Goal: Information Seeking & Learning: Learn about a topic

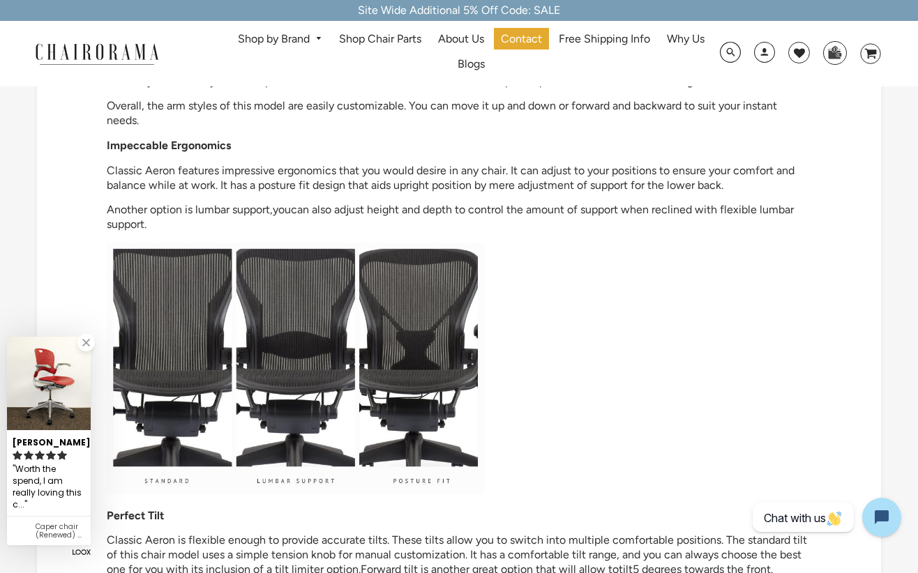
scroll to position [532, 0]
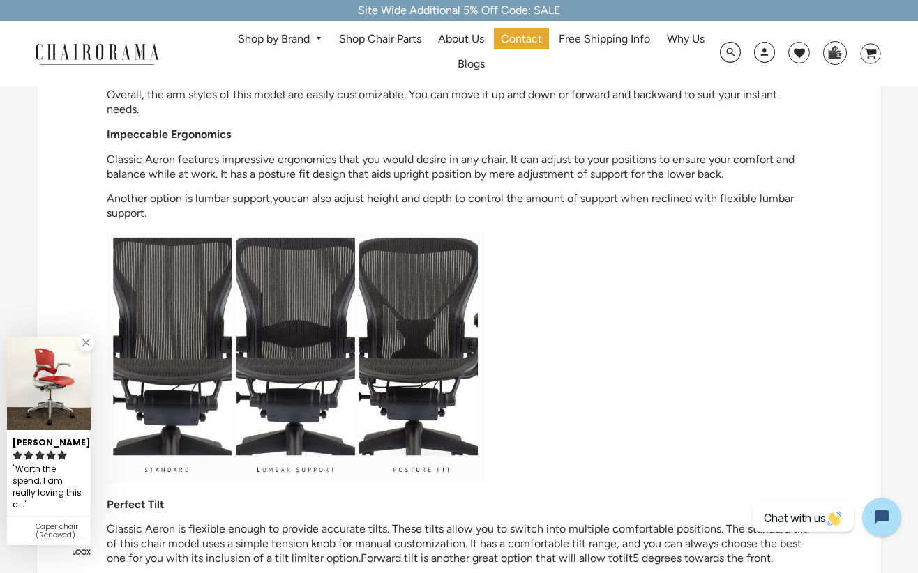
click at [87, 345] on link at bounding box center [85, 342] width 17 height 17
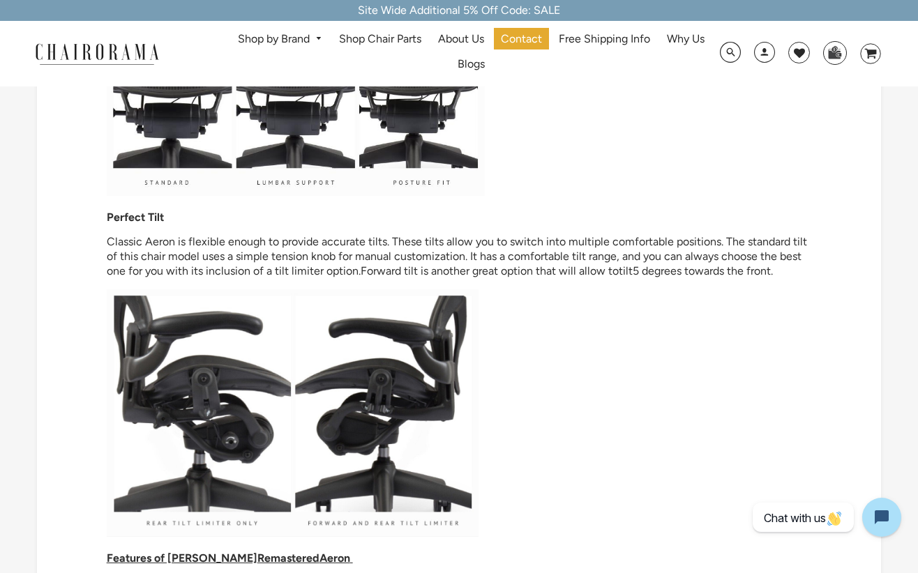
scroll to position [820, 0]
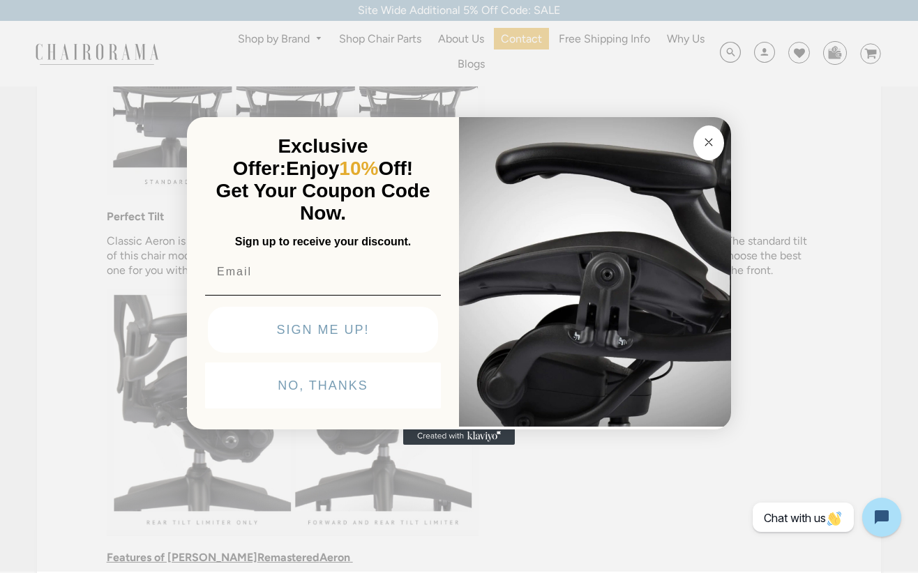
click at [713, 135] on circle "Close dialog" at bounding box center [709, 143] width 16 height 16
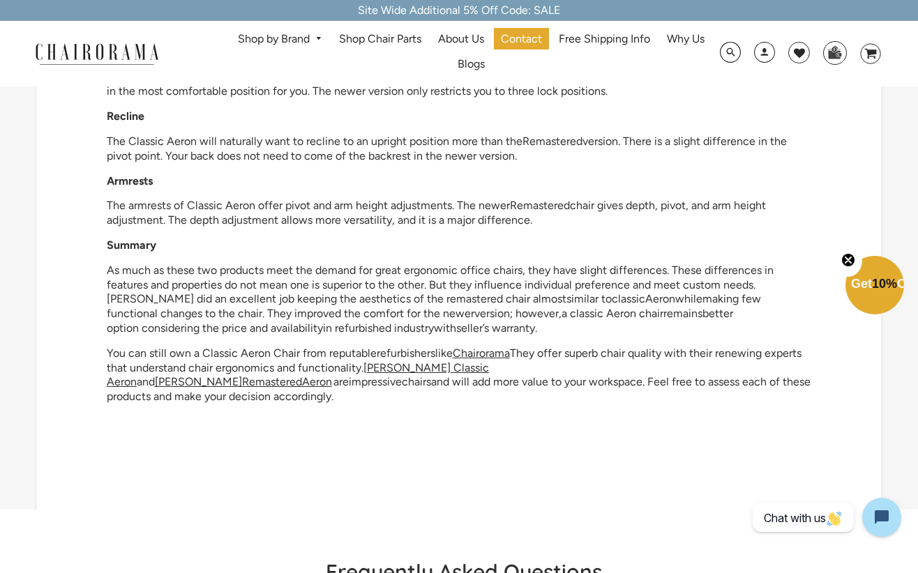
scroll to position [2062, 0]
